Goal: Task Accomplishment & Management: Manage account settings

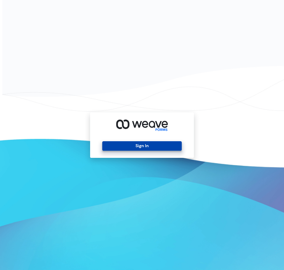
click at [151, 148] on button "Sign In" at bounding box center [141, 146] width 79 height 10
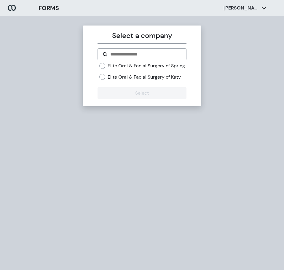
drag, startPoint x: 118, startPoint y: 64, endPoint x: 114, endPoint y: 70, distance: 8.0
click at [118, 64] on label "Elite Oral & Facial Surgery of Spring" at bounding box center [146, 66] width 77 height 7
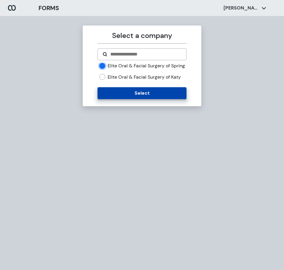
click at [109, 99] on button "Select" at bounding box center [142, 93] width 89 height 12
